Goal: Task Accomplishment & Management: Use online tool/utility

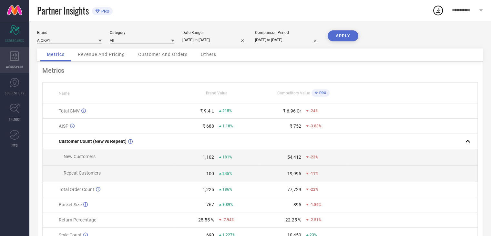
click at [11, 62] on div "WORKSPACE" at bounding box center [14, 60] width 29 height 26
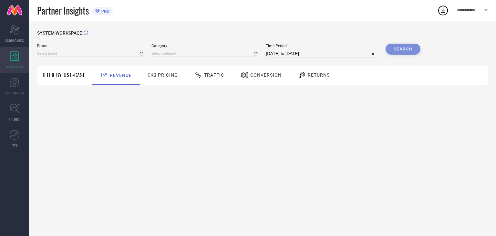
type input "A-OKAY"
type input "All"
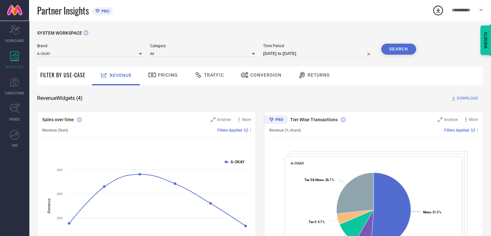
click at [166, 75] on span "Pricing" at bounding box center [168, 74] width 20 height 5
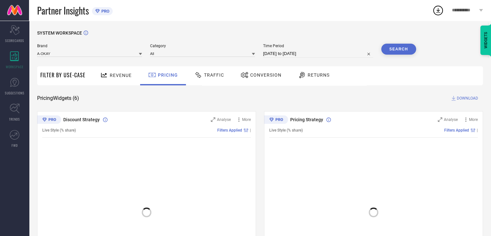
click at [320, 75] on span "Returns" at bounding box center [319, 74] width 22 height 5
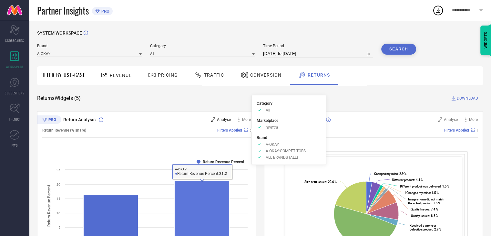
click at [222, 116] on div "Analyse" at bounding box center [221, 119] width 20 height 6
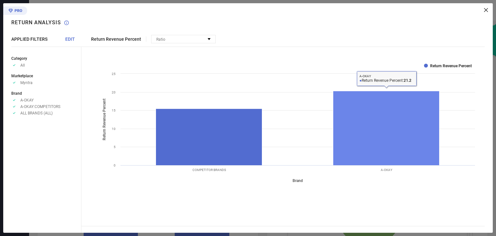
click at [397, 115] on rect at bounding box center [386, 128] width 106 height 74
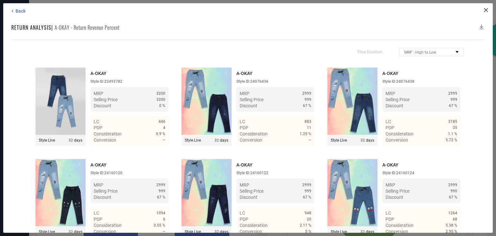
click at [482, 27] on icon at bounding box center [481, 27] width 4 height 5
